Goal: Task Accomplishment & Management: Manage account settings

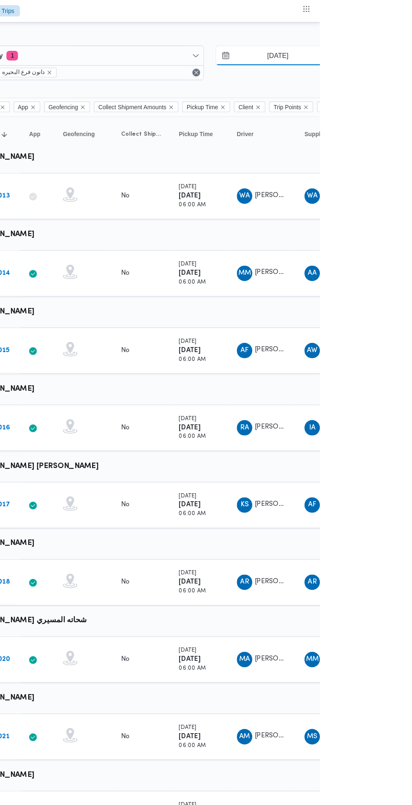
click at [386, 49] on input "23/9/2025" at bounding box center [368, 49] width 95 height 17
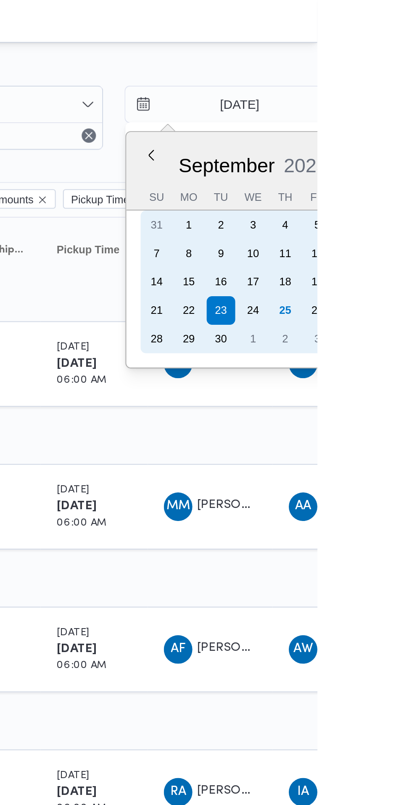
click at [397, 148] on div "25" at bounding box center [396, 145] width 13 height 13
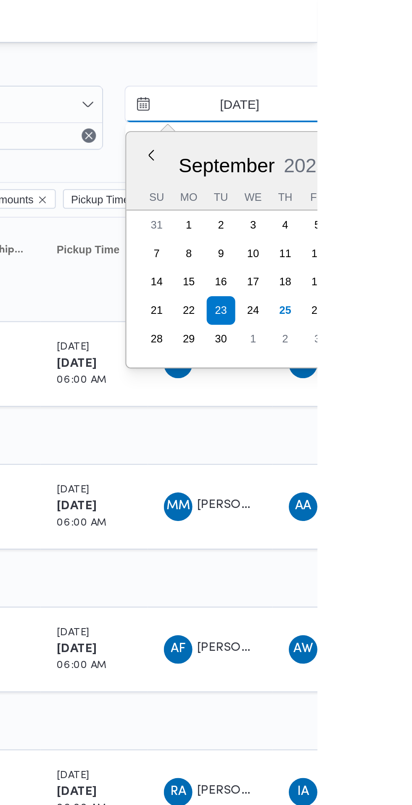
type input "25/9/2025"
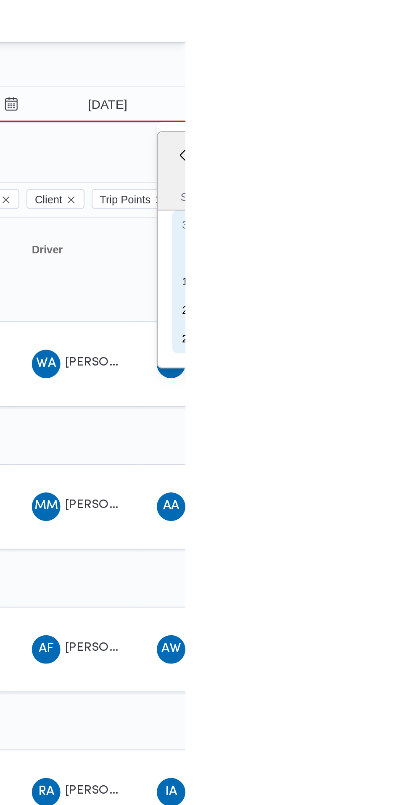
type input "25/9/2025"
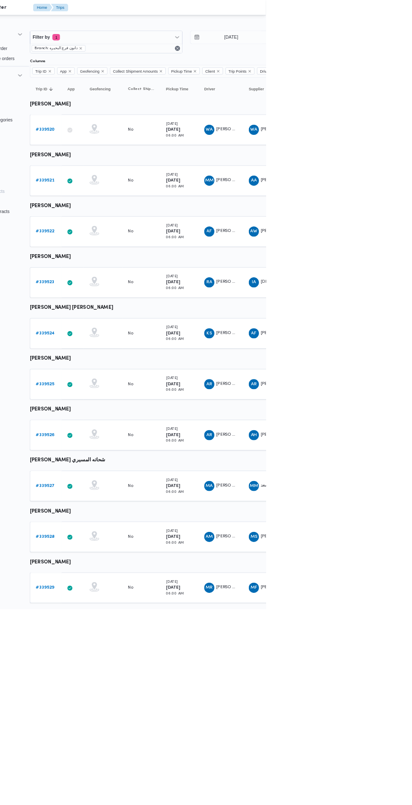
scroll to position [0, 13]
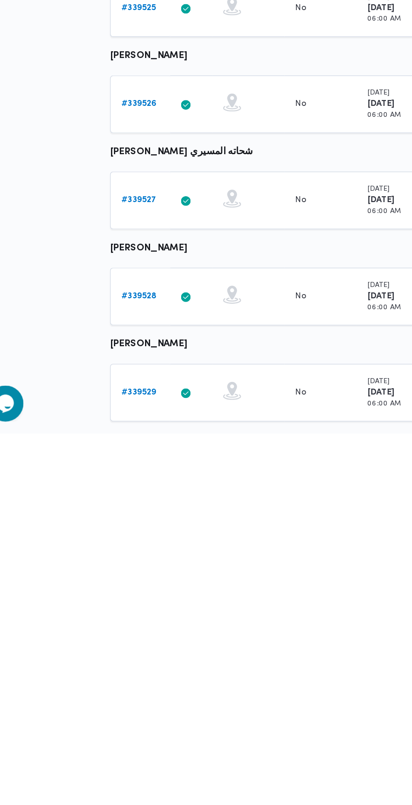
scroll to position [0, 0]
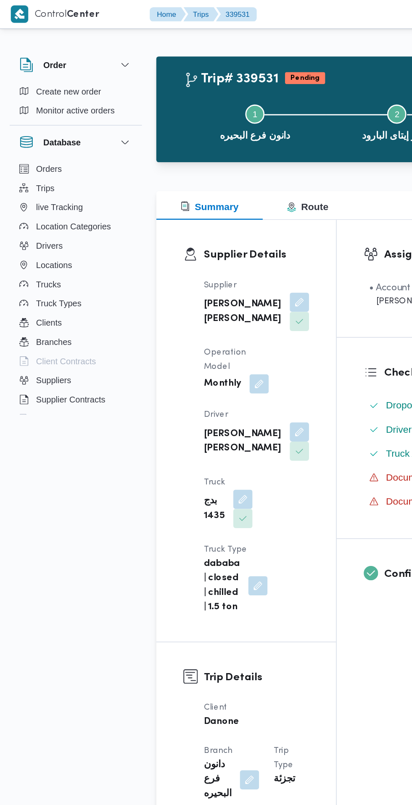
click at [202, 296] on button "button" at bounding box center [208, 301] width 13 height 13
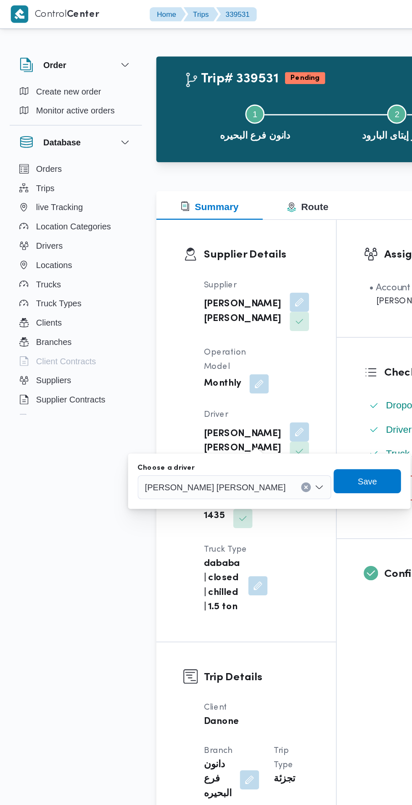
click at [152, 344] on span "محمد مفرح توفيق محمود المسيري" at bounding box center [150, 340] width 98 height 9
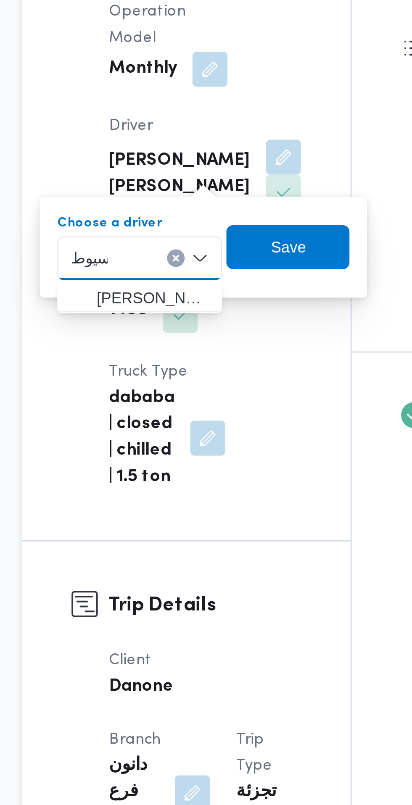
type input "سيوط"
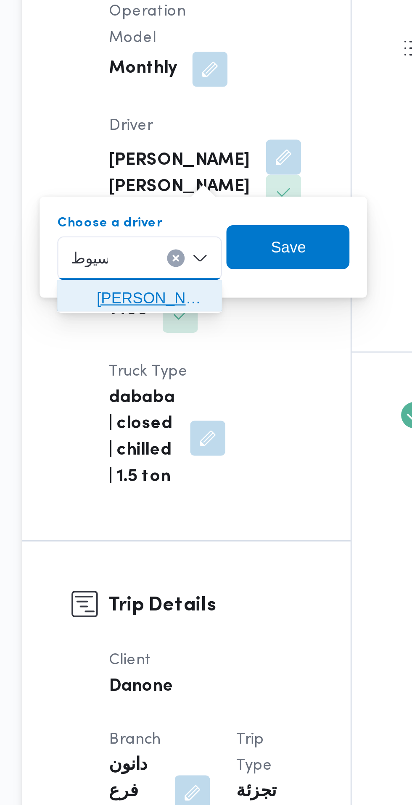
click at [169, 357] on span "هشام رمضان عوض عرفه الا سيوط ي" at bounding box center [159, 356] width 43 height 10
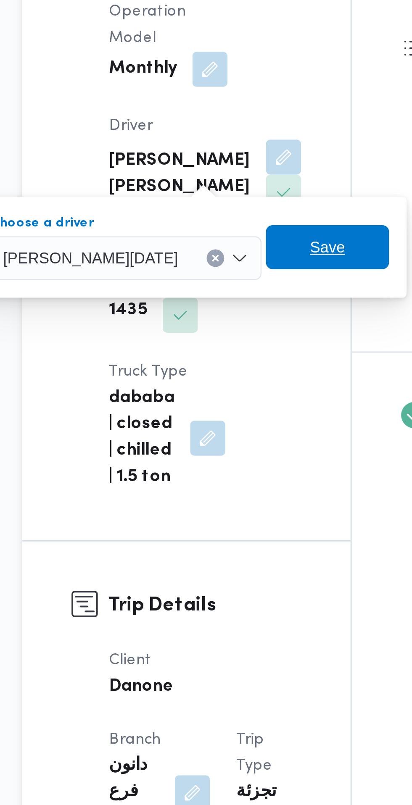
click at [233, 337] on span "Save" at bounding box center [225, 336] width 13 height 10
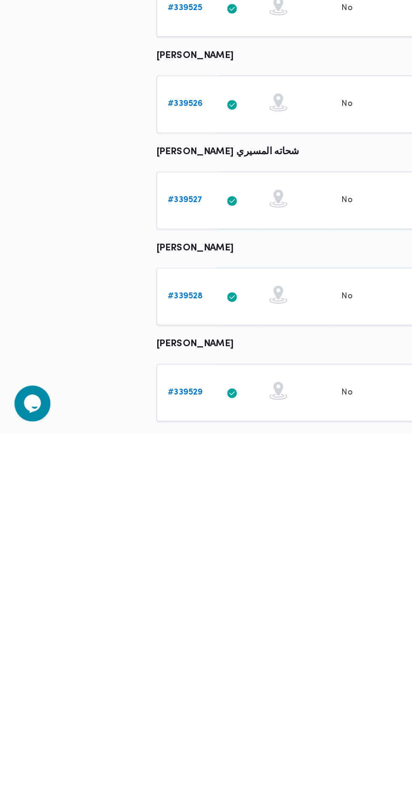
scroll to position [0, 13]
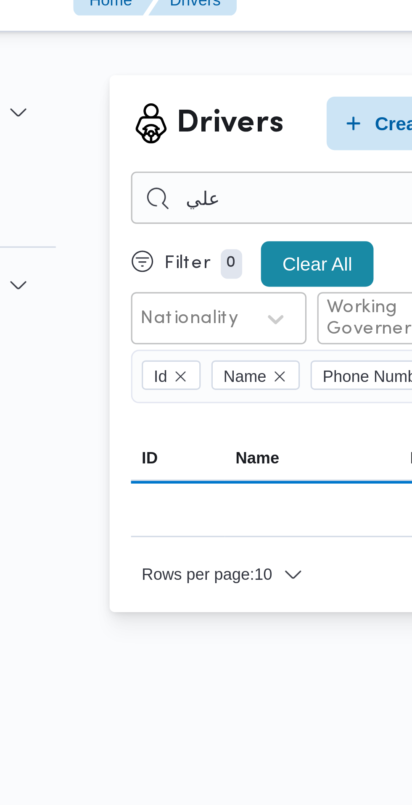
type input "علي"
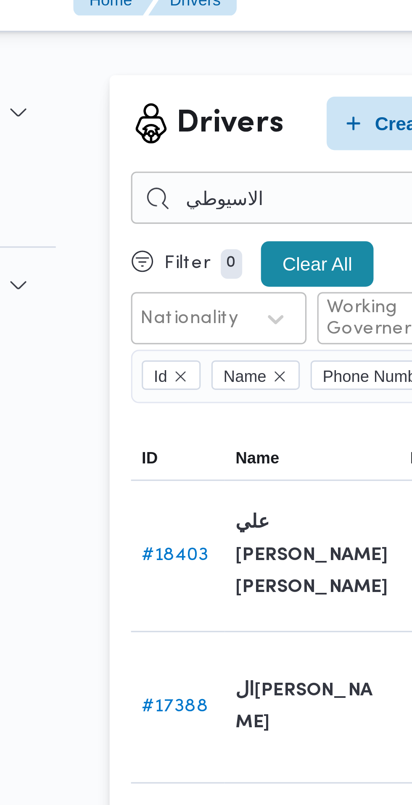
type input "الاسيوطي"
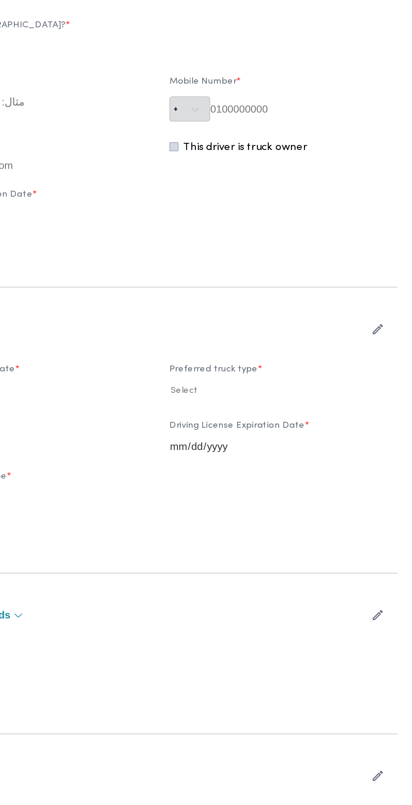
type input "[PERSON_NAME][DATE]"
type input "01011359233"
type input "[DATE]"
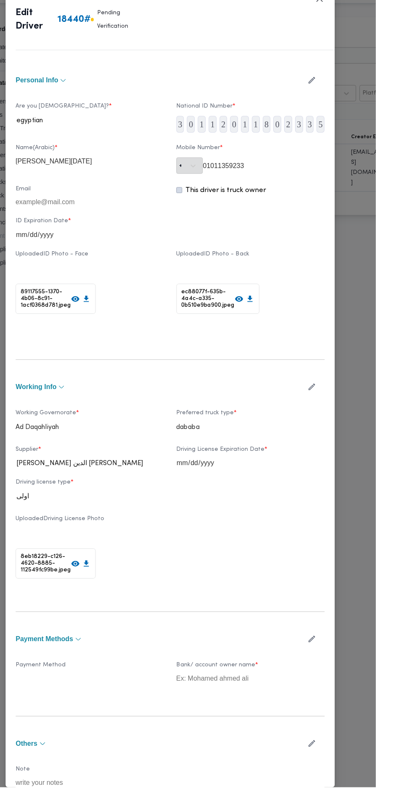
click at [352, 408] on icon "button" at bounding box center [347, 403] width 9 height 9
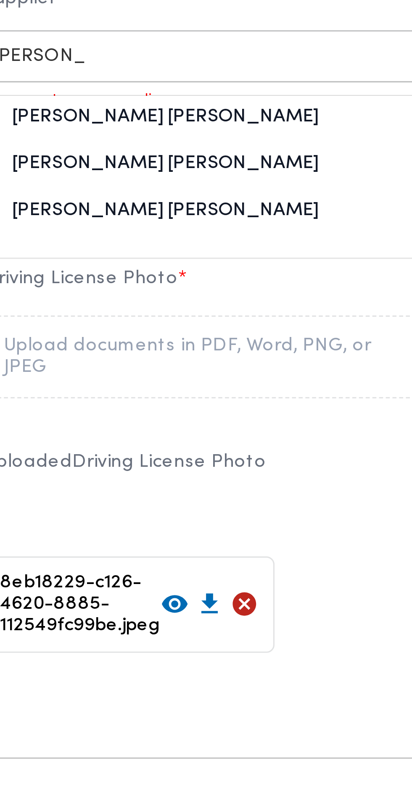
click at [154, 533] on div "[PERSON_NAME] [PERSON_NAME]" at bounding box center [125, 526] width 147 height 15
type input "[PERSON_NAME]"
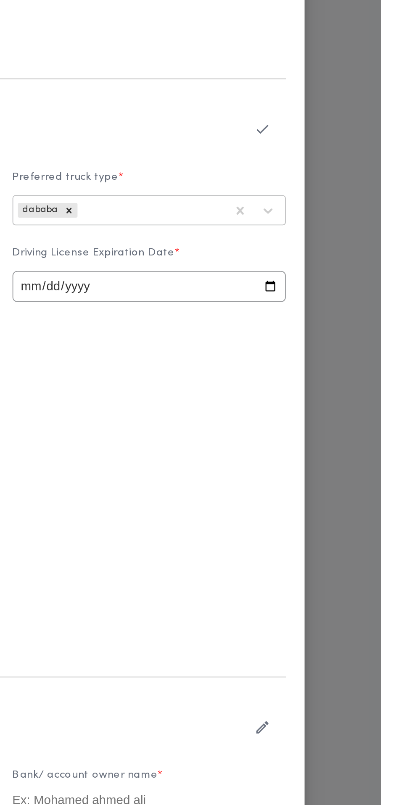
click at [352, 408] on icon "button" at bounding box center [347, 403] width 9 height 9
